Goal: Task Accomplishment & Management: Use online tool/utility

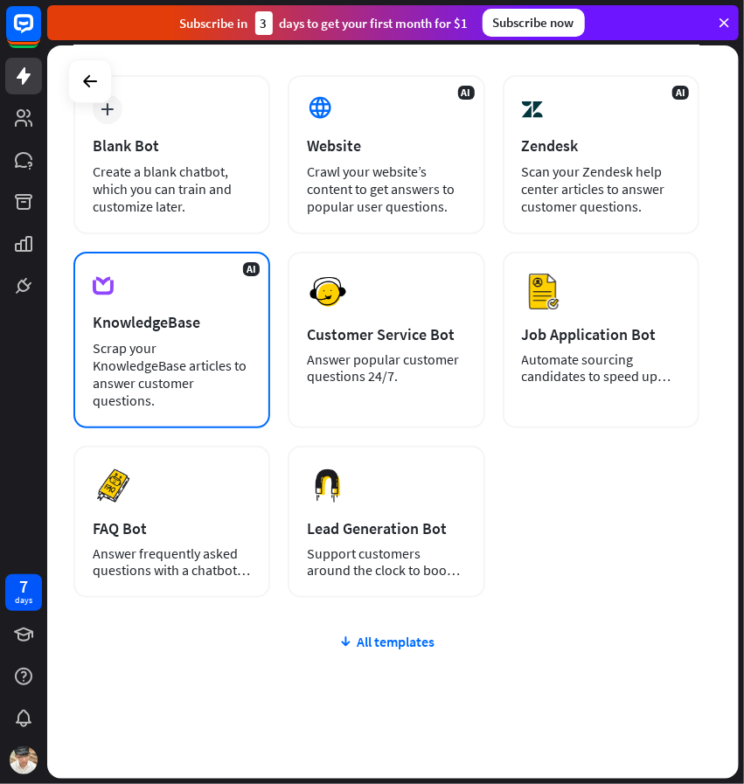
scroll to position [143, 0]
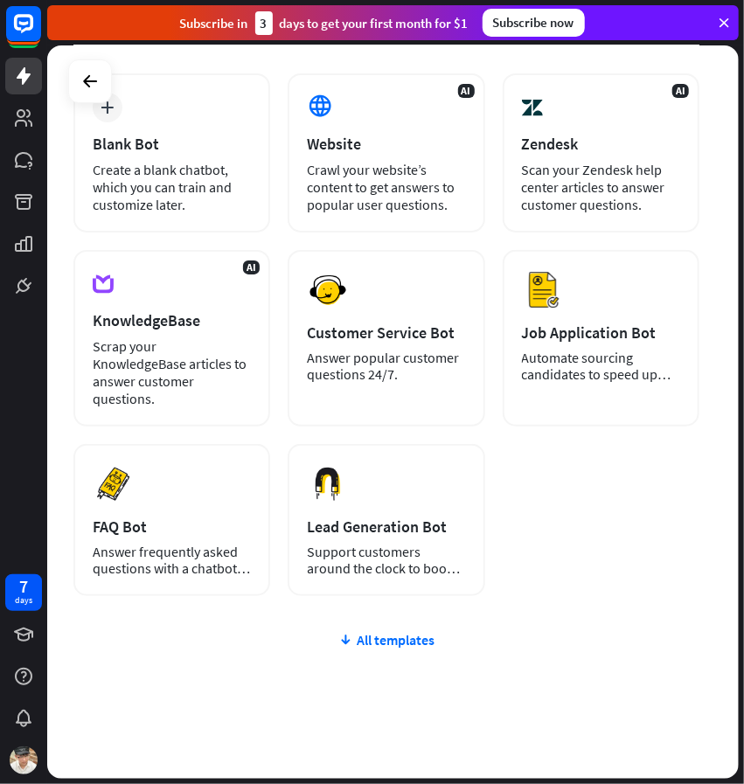
click at [727, 25] on icon at bounding box center [724, 23] width 16 height 16
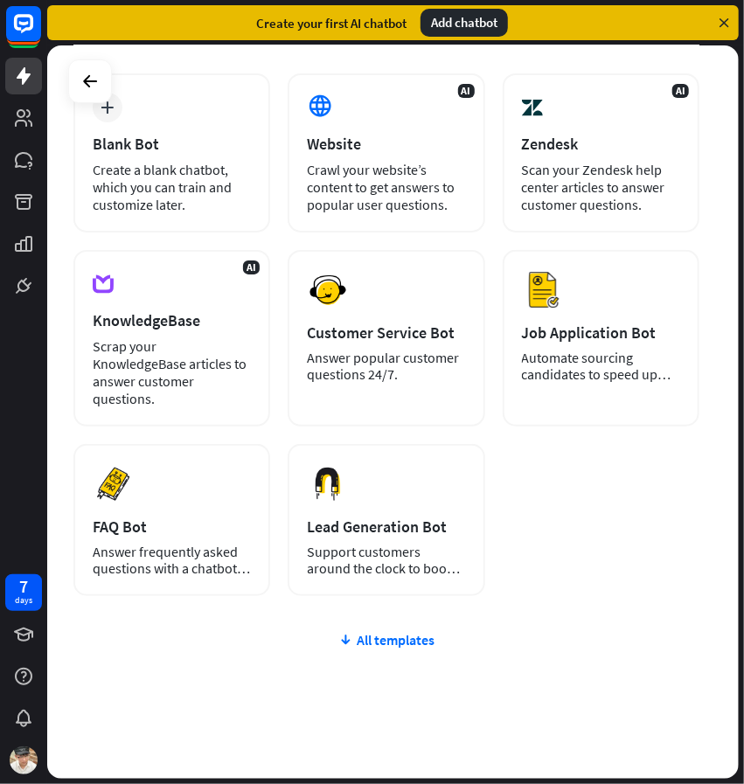
click at [718, 28] on icon at bounding box center [724, 23] width 16 height 16
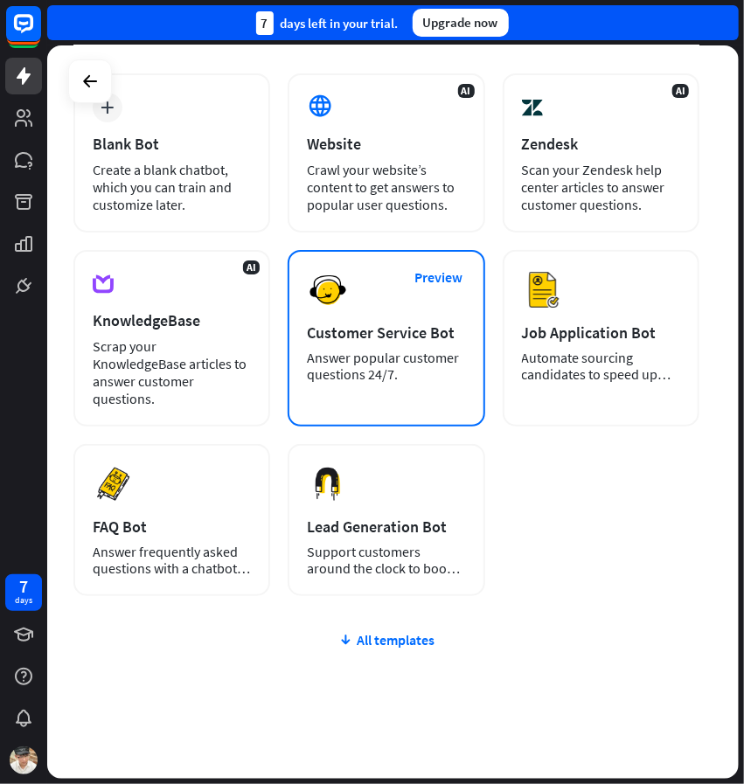
click at [377, 300] on div "Preview Customer Service Bot Answer popular customer questions 24/7." at bounding box center [386, 338] width 197 height 177
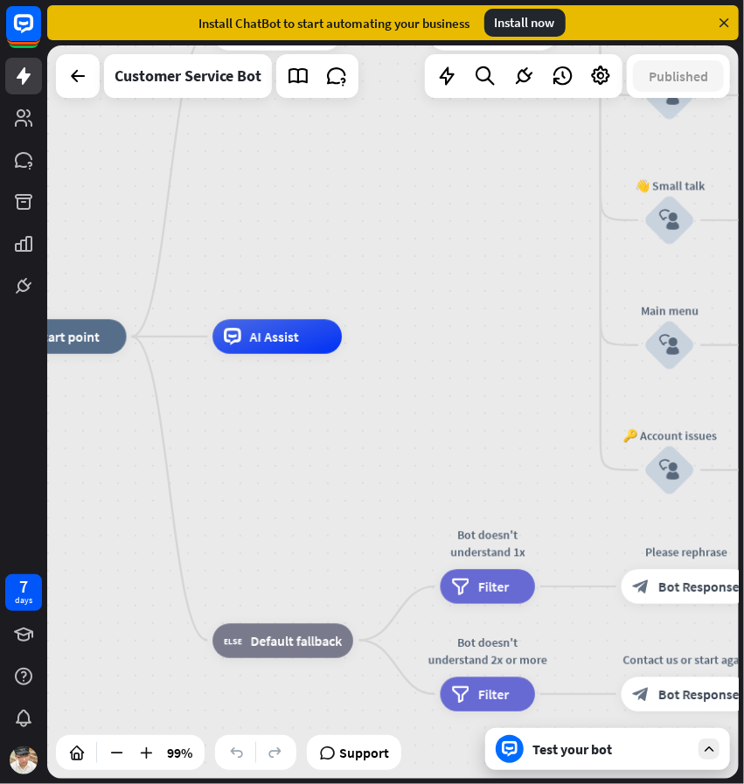
drag, startPoint x: 412, startPoint y: 306, endPoint x: 204, endPoint y: 216, distance: 226.7
click at [204, 216] on div "home_2 Start point Welcome message block_bot_response Bot Response 🔙 Main menu …" at bounding box center [392, 411] width 691 height 733
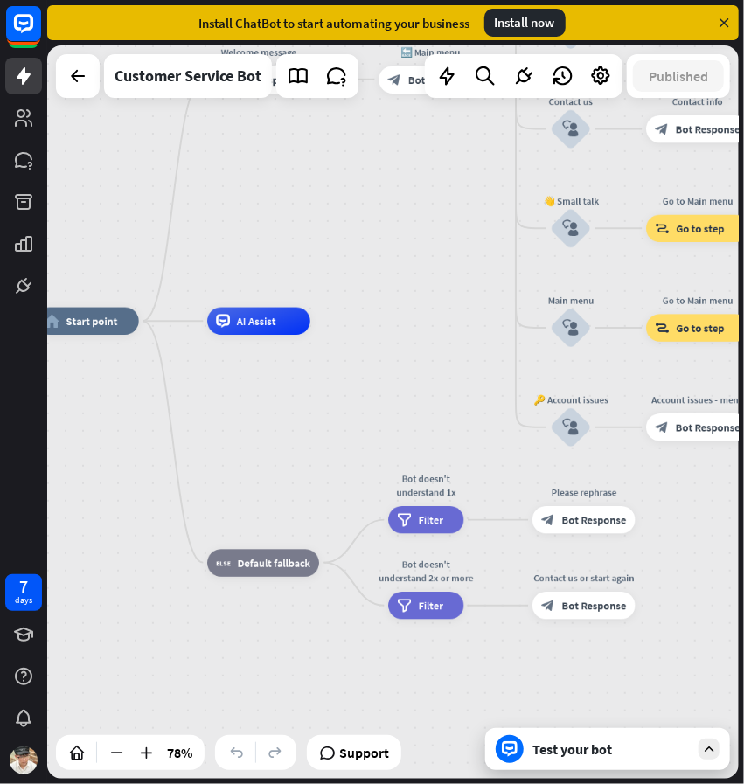
click at [723, 29] on icon at bounding box center [724, 23] width 16 height 16
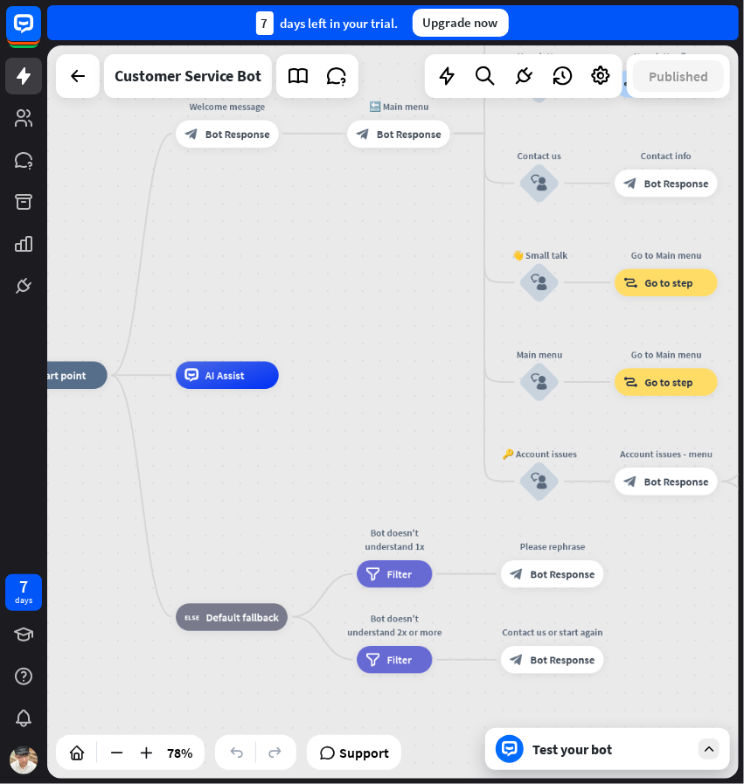
drag, startPoint x: 437, startPoint y: 337, endPoint x: 407, endPoint y: 391, distance: 61.8
click at [407, 391] on div "home_2 Start point Welcome message block_bot_response Bot Response 🔙 Main menu …" at bounding box center [275, 662] width 543 height 575
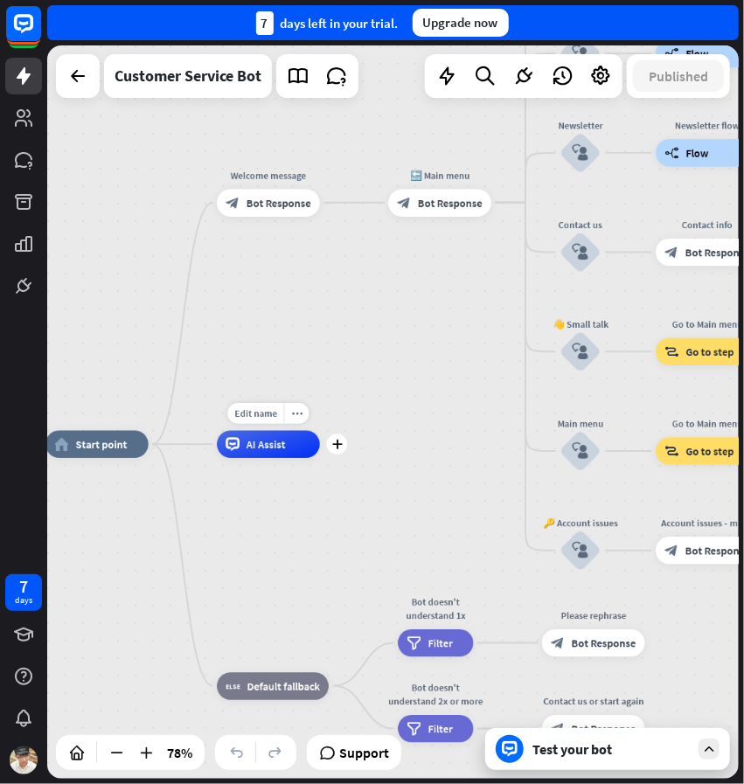
drag, startPoint x: 303, startPoint y: 408, endPoint x: 343, endPoint y: 477, distance: 79.5
click at [320, 458] on div "Edit name more_horiz plus AI Assist" at bounding box center [268, 444] width 103 height 27
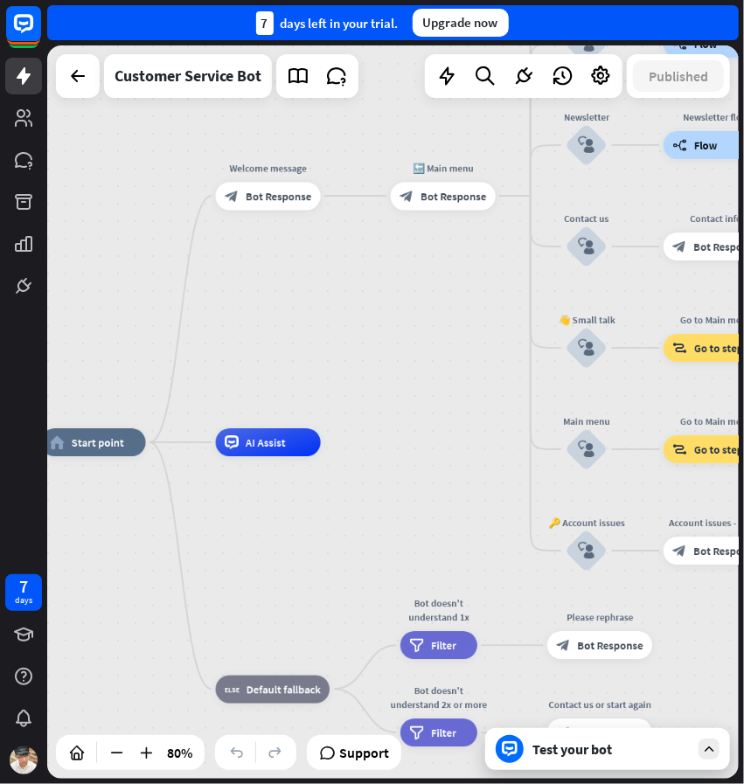
drag, startPoint x: 229, startPoint y: 345, endPoint x: 228, endPoint y: 375, distance: 29.7
click at [228, 375] on div "home_2 Start point Welcome message block_bot_response Bot Response 🔙 Main menu …" at bounding box center [392, 411] width 691 height 733
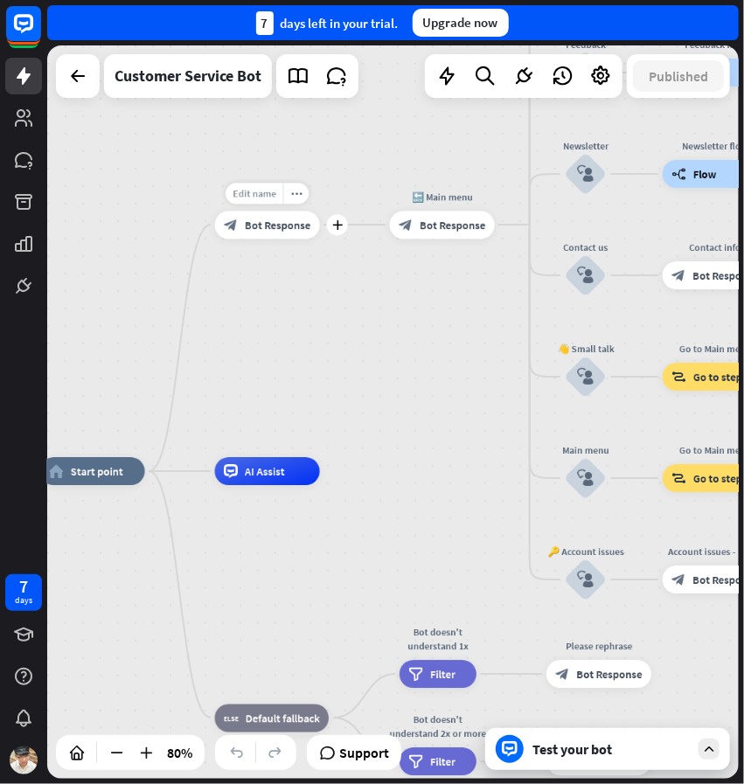
click at [259, 193] on span "Edit name" at bounding box center [255, 193] width 44 height 12
click at [320, 239] on div "**********" at bounding box center [267, 225] width 105 height 28
click at [321, 350] on div "home_2 Start point Welcome message block_bot_response Bot Response 🔙 Main menu …" at bounding box center [392, 411] width 691 height 733
click at [713, 751] on icon at bounding box center [709, 749] width 16 height 16
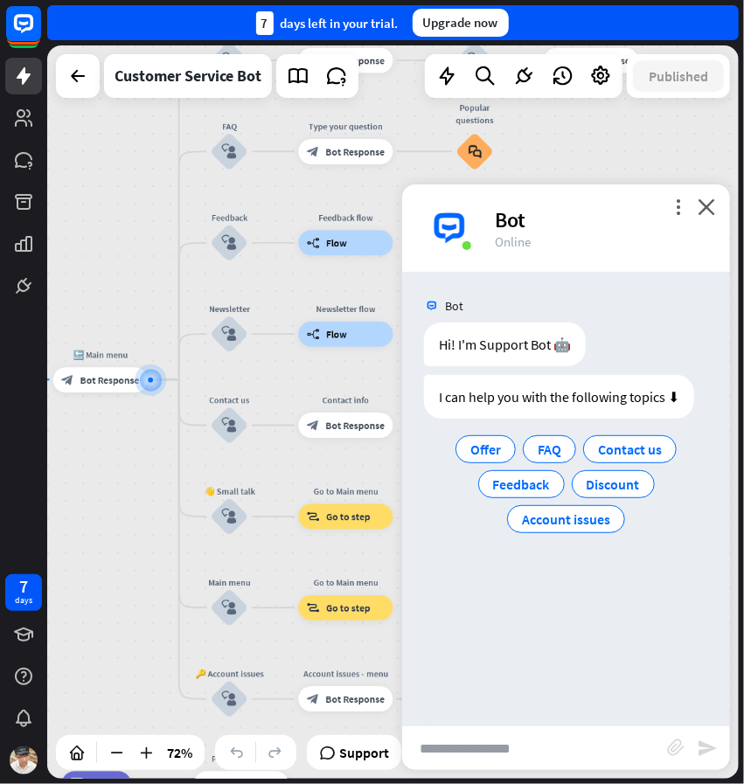
drag, startPoint x: 311, startPoint y: 352, endPoint x: 134, endPoint y: 320, distance: 180.4
click at [134, 320] on div "home_2 Start point Welcome message block_bot_response Bot Response 🔙 Main menu …" at bounding box center [392, 411] width 691 height 733
click at [498, 451] on span "Offer" at bounding box center [485, 449] width 31 height 17
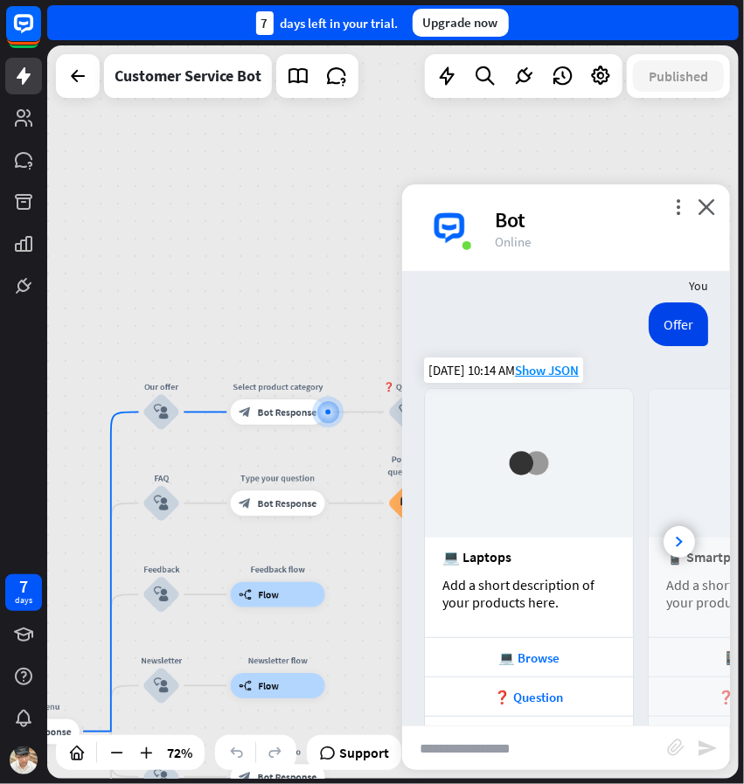
scroll to position [214, 0]
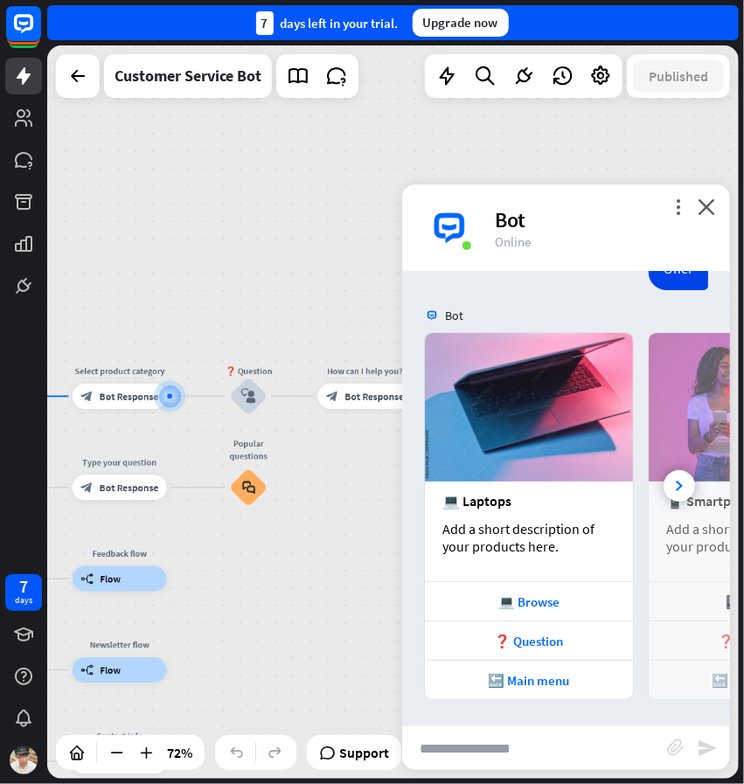
drag, startPoint x: 258, startPoint y: 334, endPoint x: 104, endPoint y: 317, distance: 154.7
click at [104, 317] on div "home_2 Start point Welcome message block_bot_response Bot Response 🔙 Main menu …" at bounding box center [392, 411] width 691 height 733
click at [550, 648] on div "❓ Question" at bounding box center [529, 641] width 191 height 17
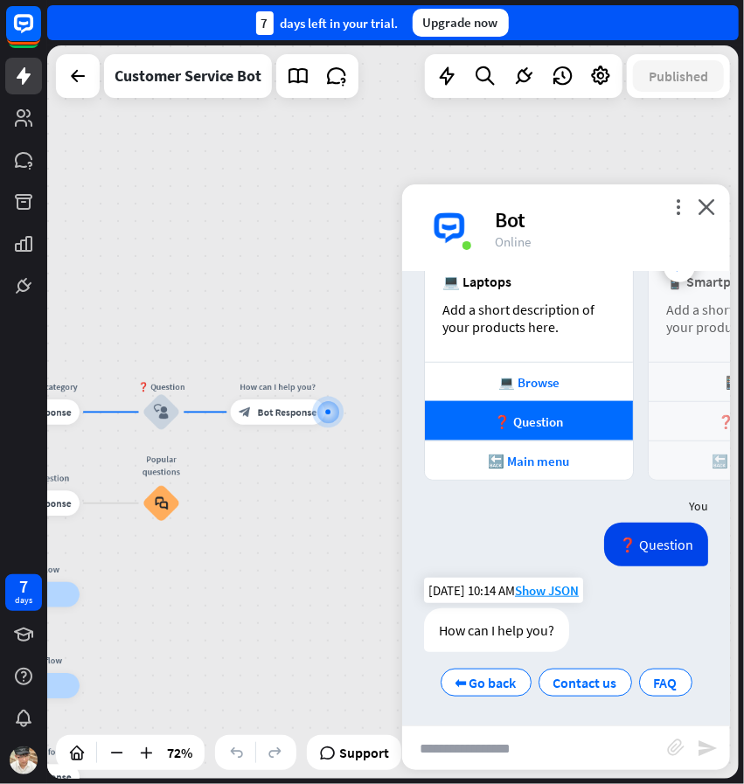
scroll to position [434, 0]
click at [478, 765] on input "text" at bounding box center [534, 748] width 265 height 44
type input "****"
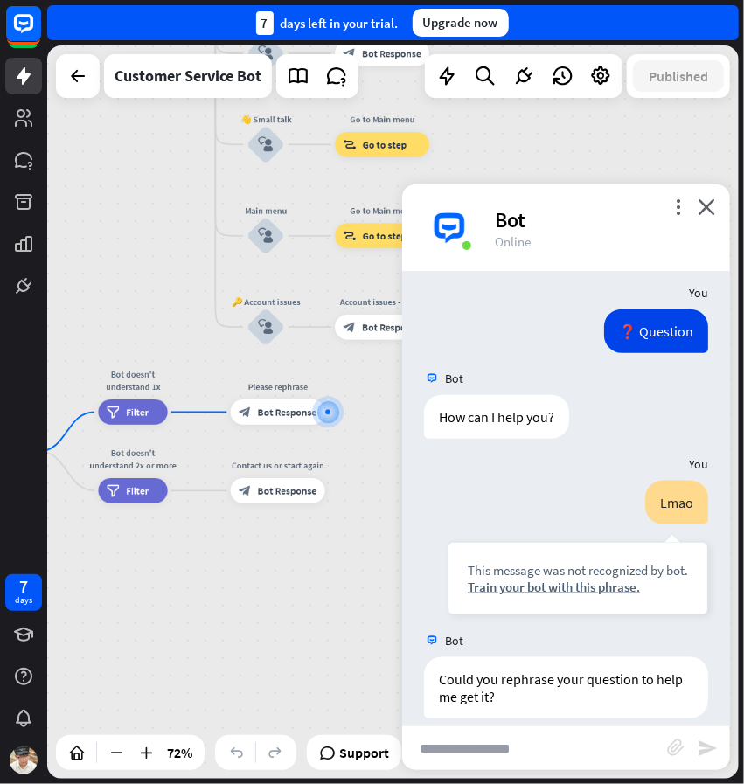
scroll to position [664, 0]
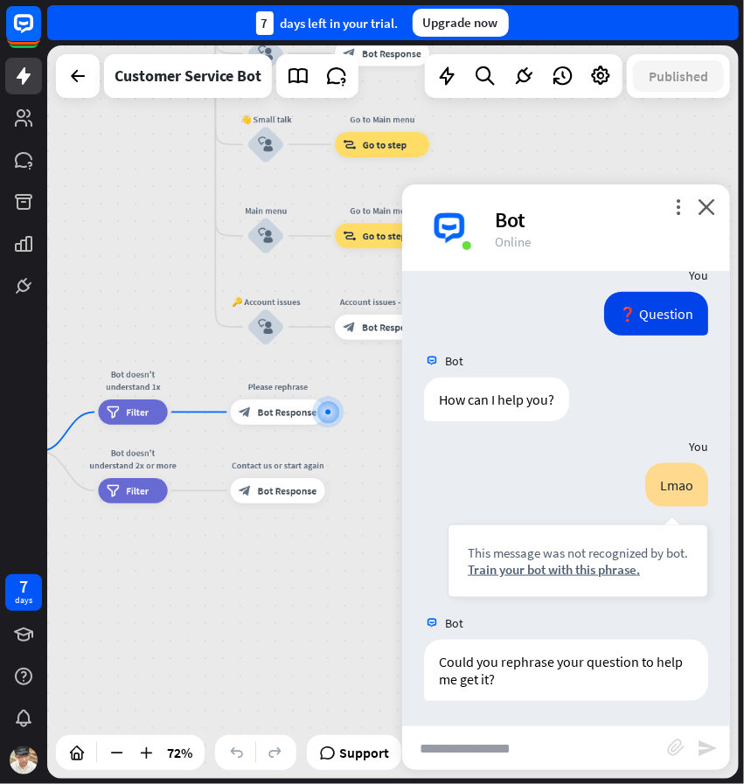
click at [468, 746] on input "text" at bounding box center [534, 748] width 265 height 44
type input "********"
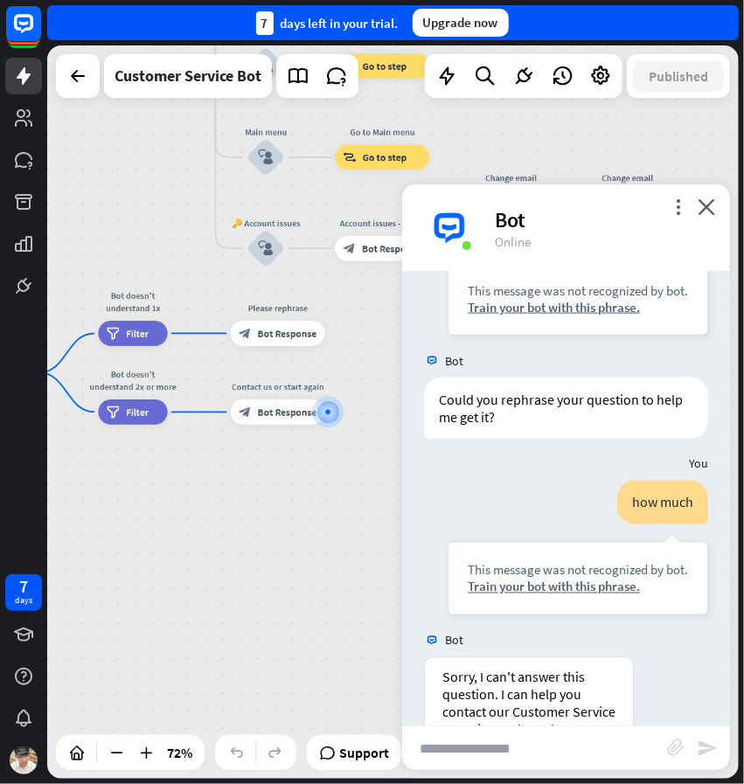
scroll to position [1086, 0]
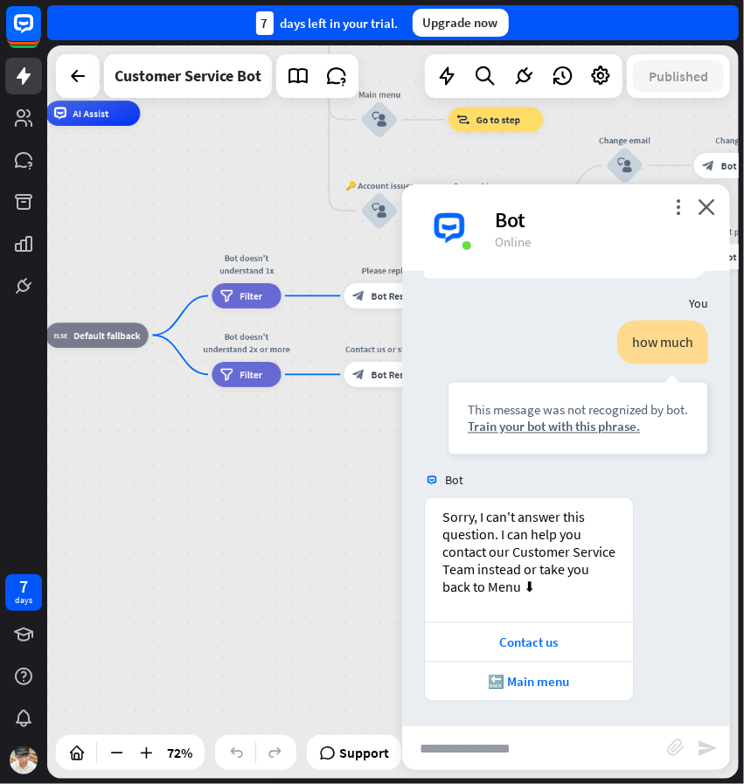
drag, startPoint x: 256, startPoint y: 503, endPoint x: 370, endPoint y: 465, distance: 119.7
click at [370, 465] on div "home_2 Start point Welcome message block_bot_response Bot Response 🔙 Main menu …" at bounding box center [137, 378] width 498 height 528
click at [377, 291] on span "Bot Response" at bounding box center [400, 295] width 59 height 12
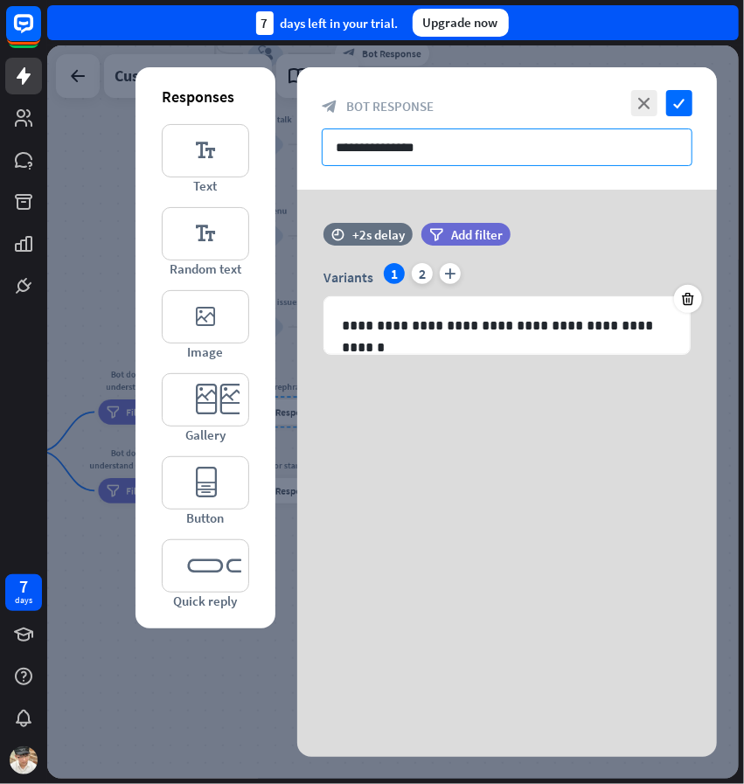
click at [430, 134] on input "**********" at bounding box center [507, 147] width 371 height 38
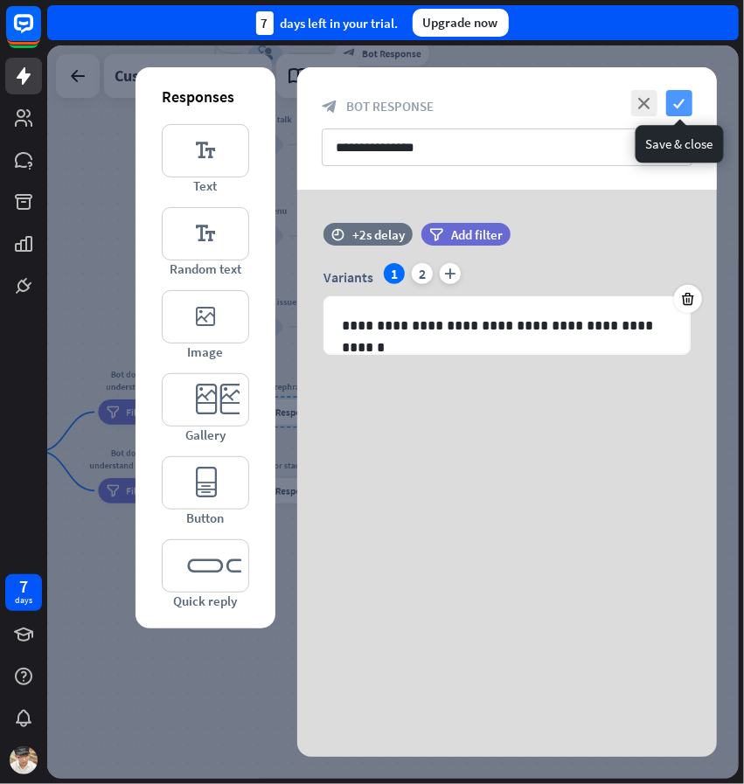
click at [686, 99] on icon "check" at bounding box center [679, 103] width 26 height 26
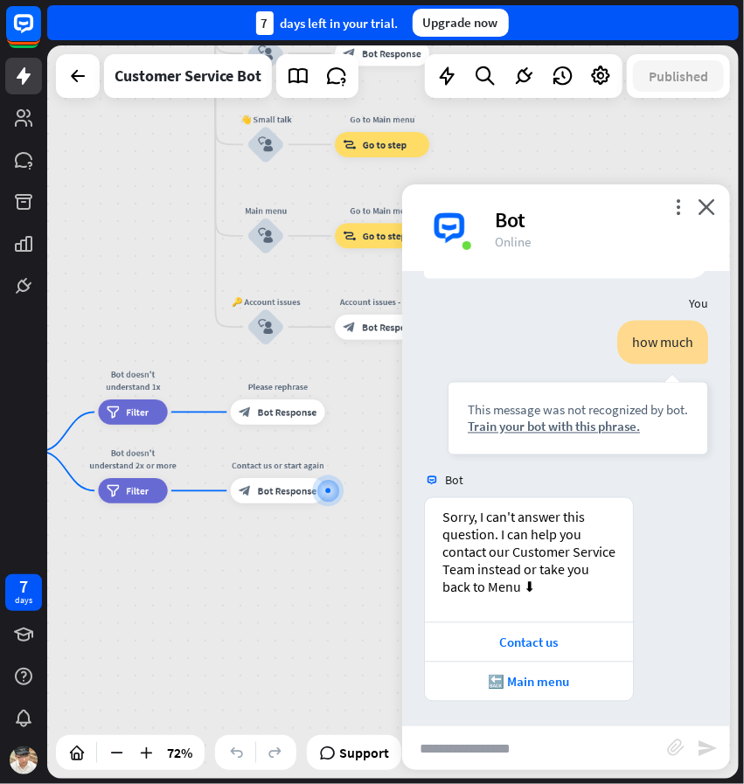
click at [231, 530] on div "home_2 Start point Welcome message block_bot_response Bot Response 🔙 Main menu …" at bounding box center [23, 494] width 498 height 528
